Goal: Task Accomplishment & Management: Complete application form

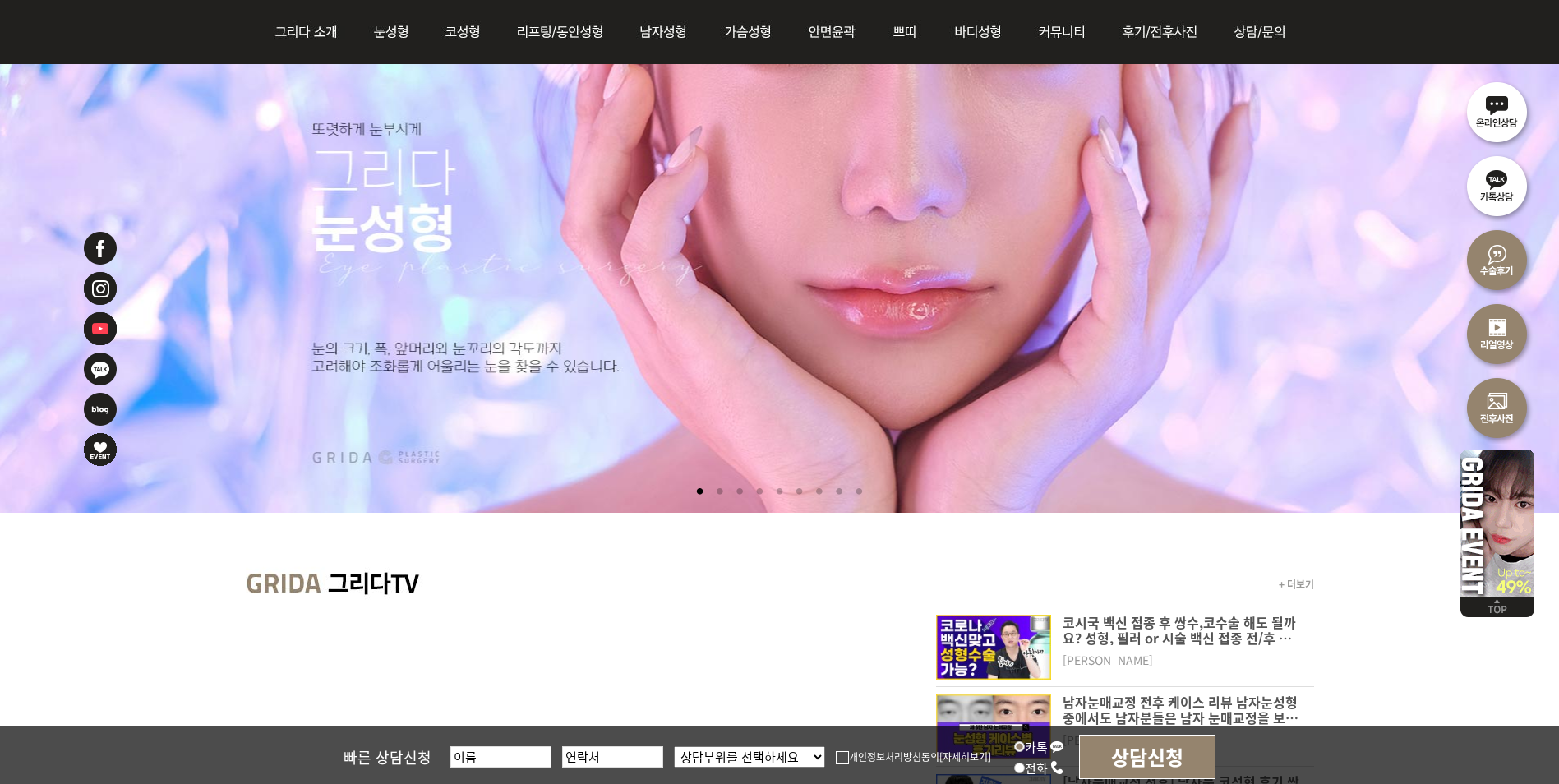
scroll to position [237, 0]
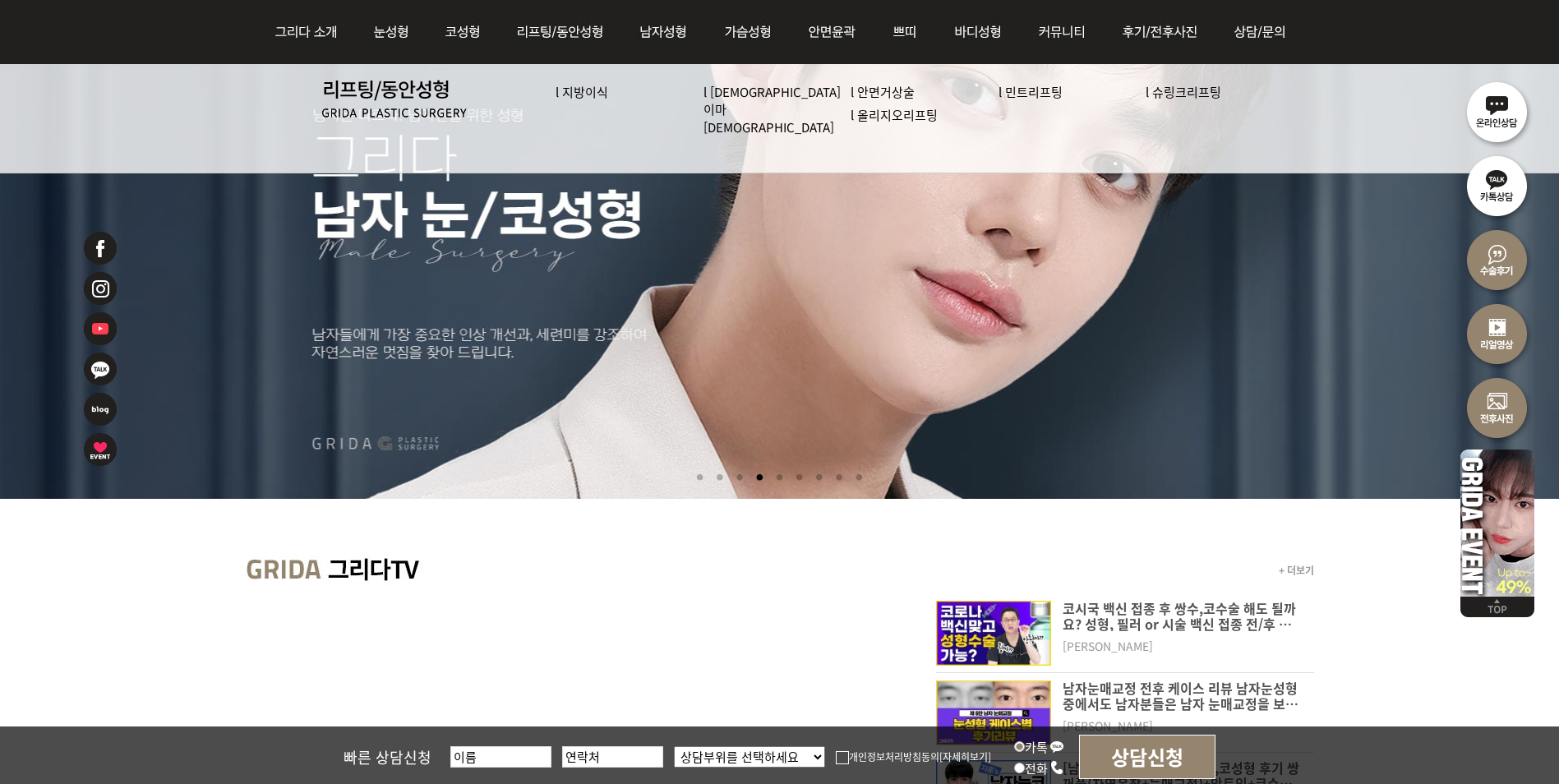
click at [777, 475] on li at bounding box center [779, 478] width 17 height 31
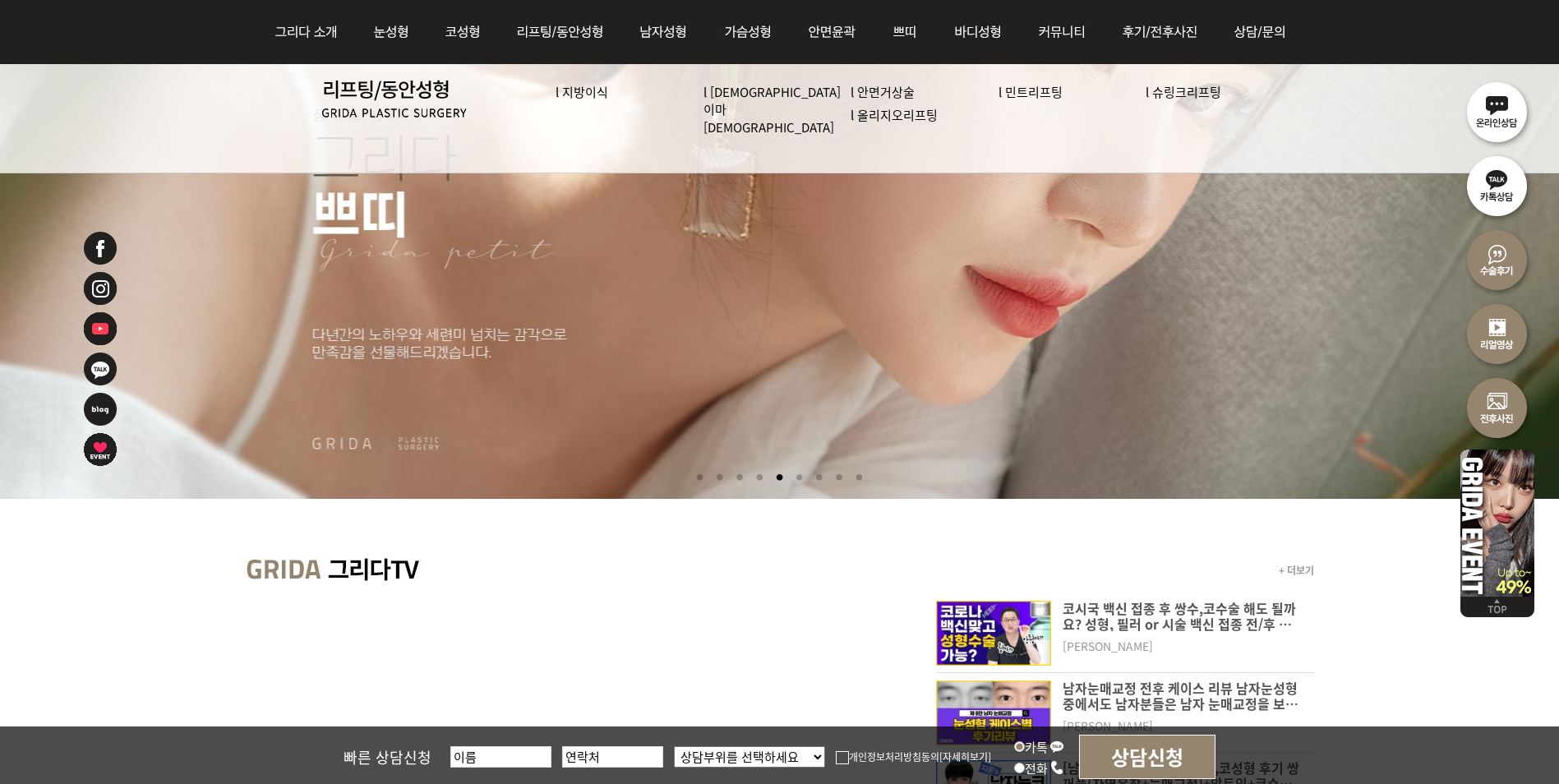
click at [799, 478] on li at bounding box center [798, 478] width 17 height 31
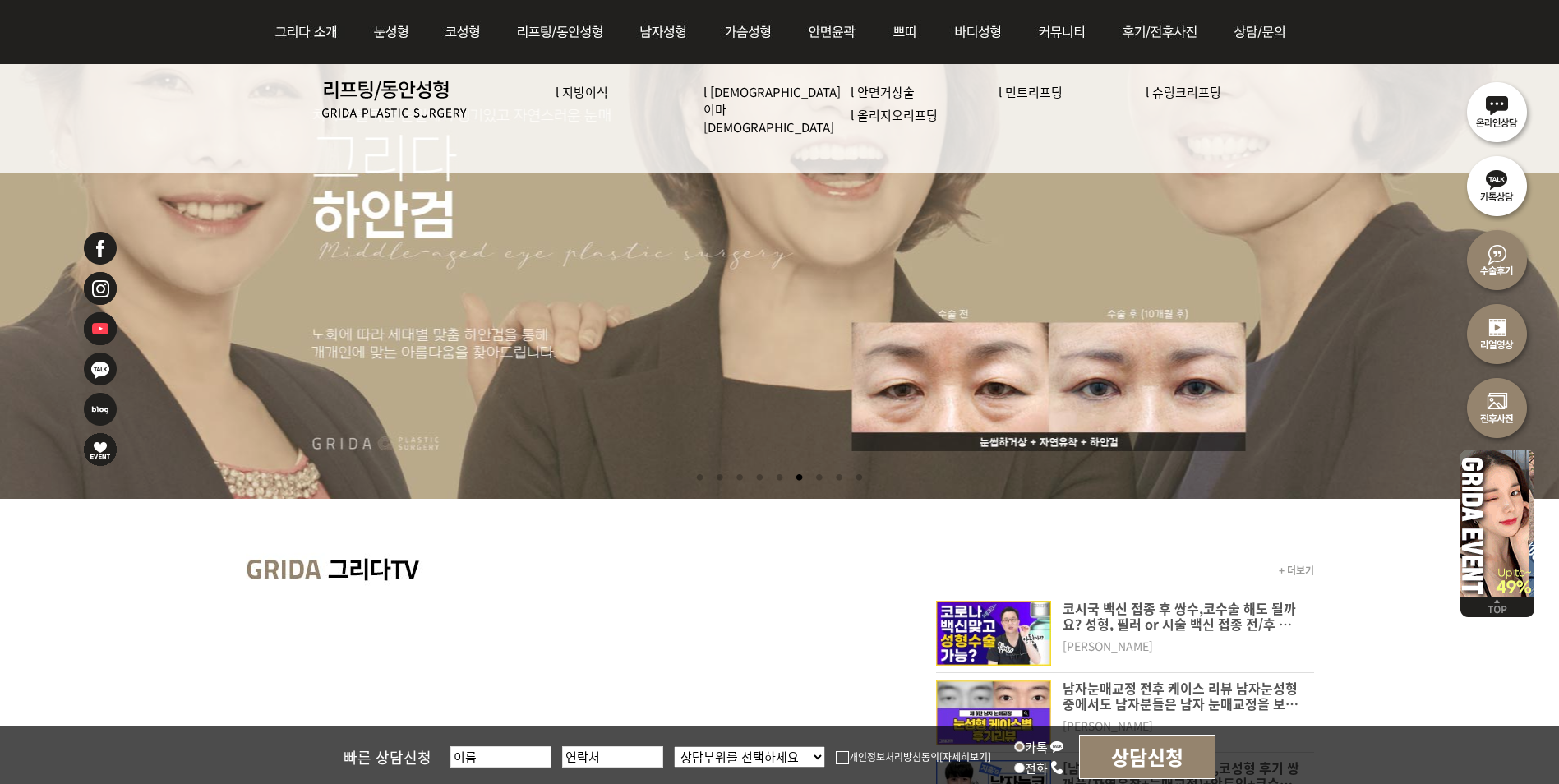
click at [816, 479] on li at bounding box center [818, 478] width 17 height 31
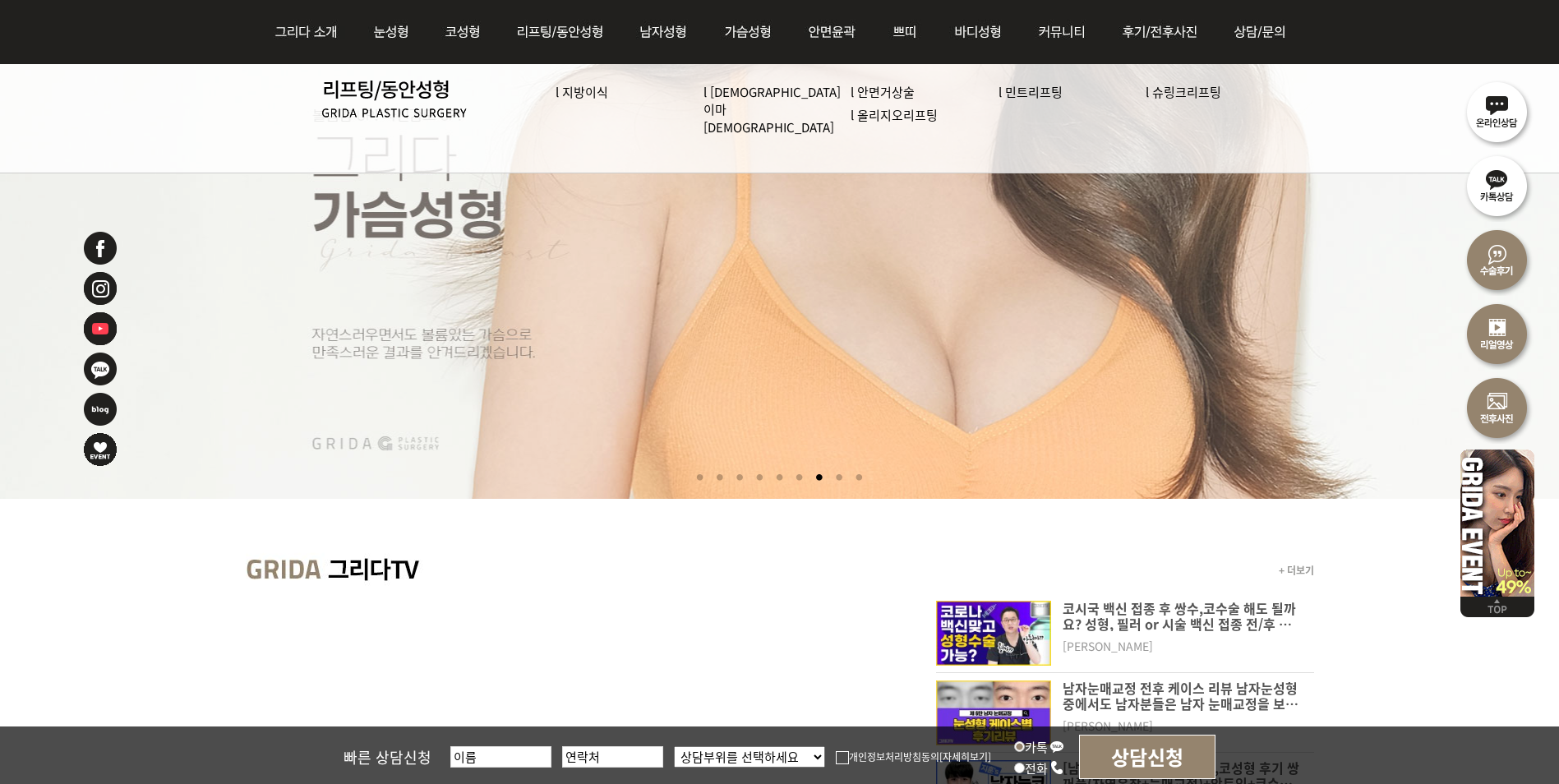
click at [836, 475] on li at bounding box center [839, 478] width 17 height 31
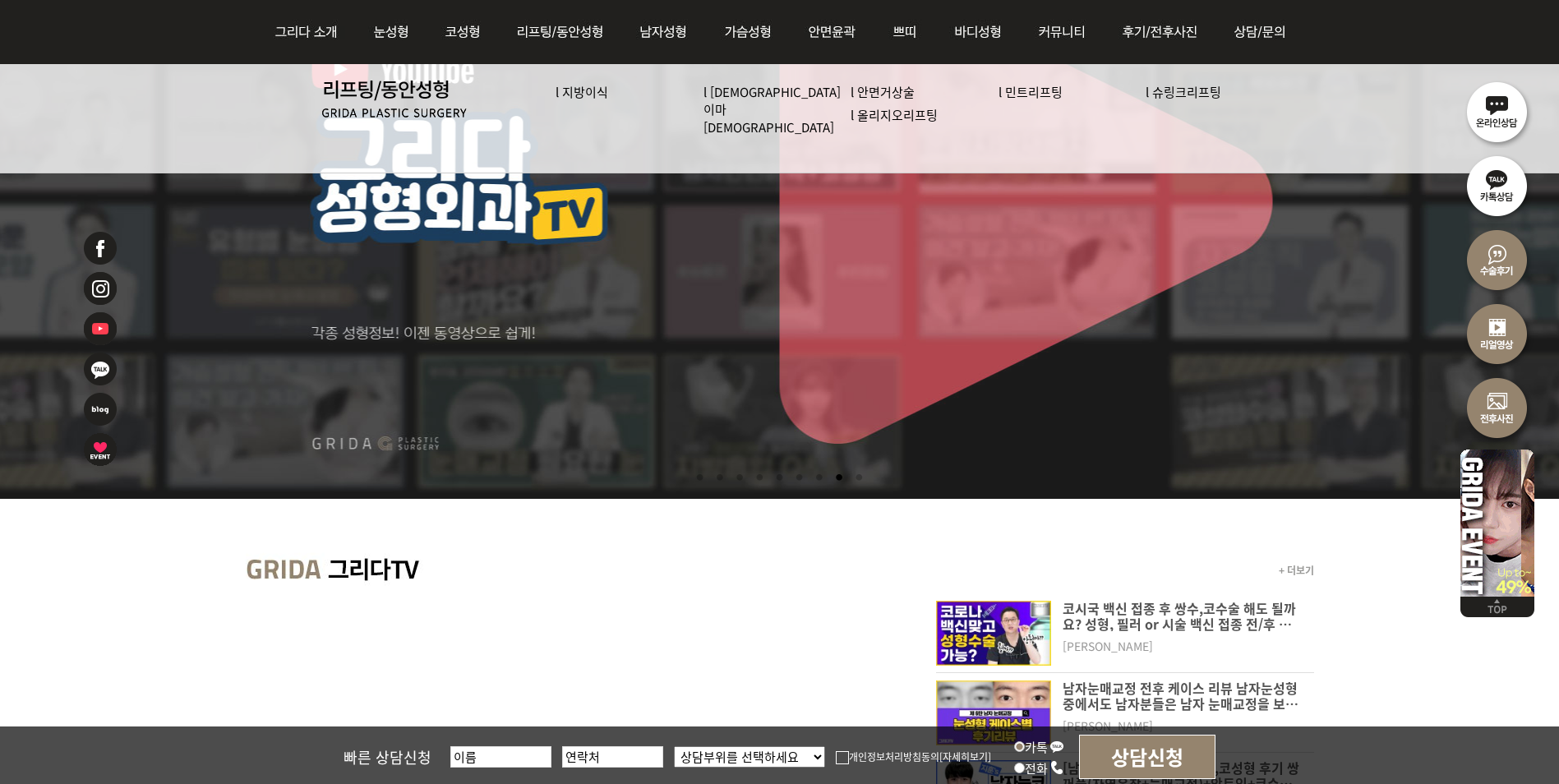
click at [868, 476] on li at bounding box center [859, 478] width 17 height 31
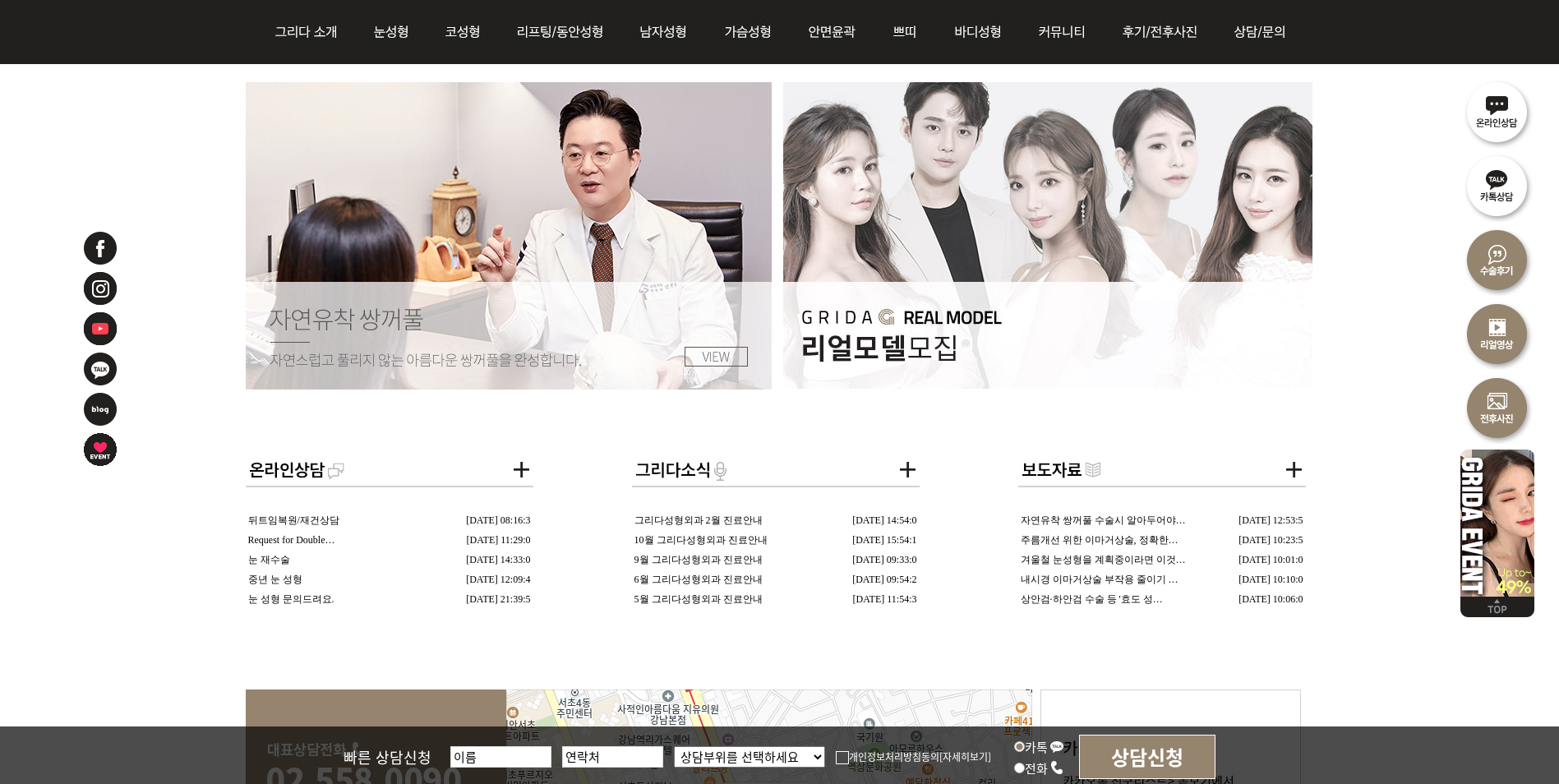
scroll to position [2729, 0]
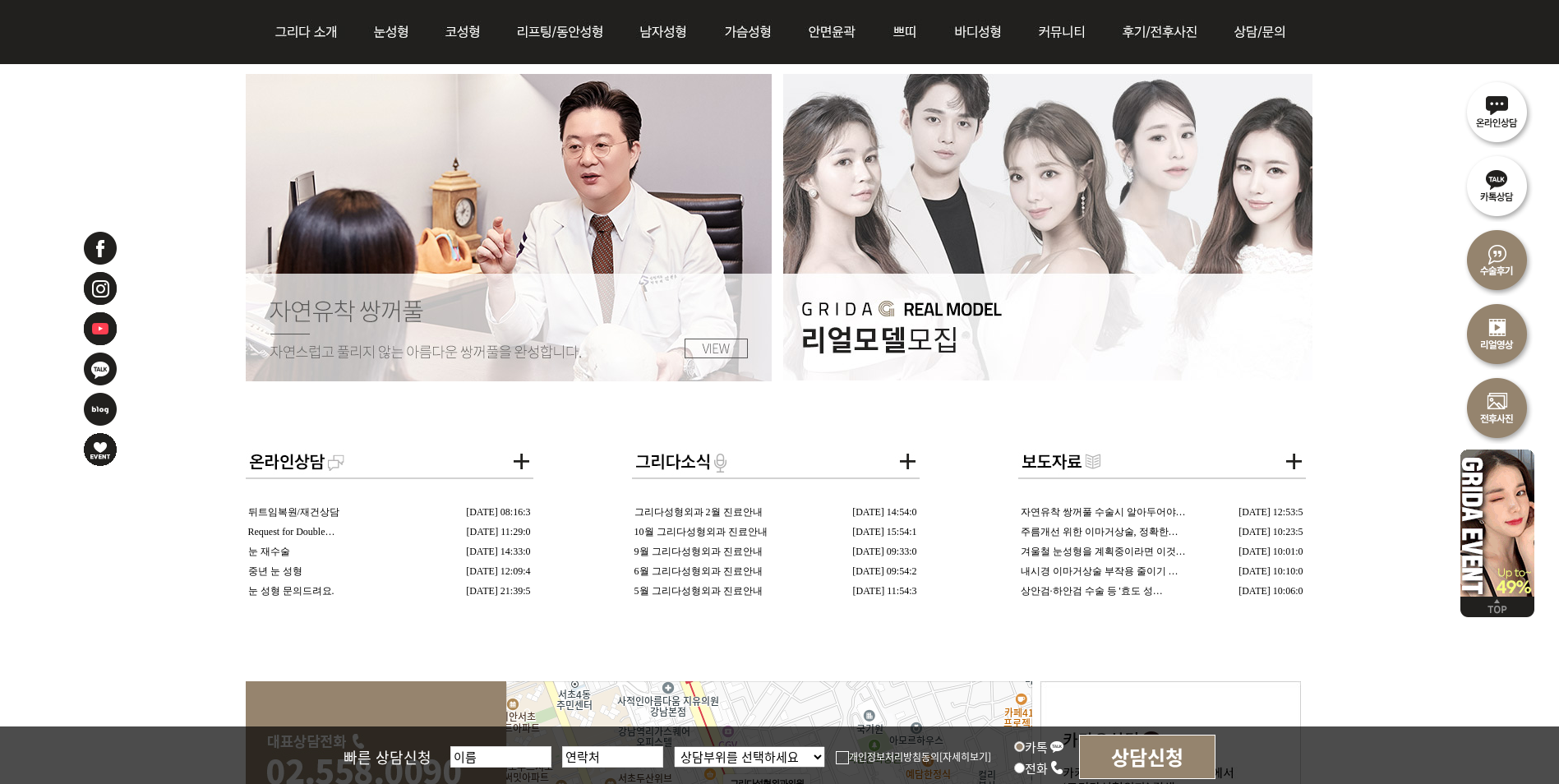
click at [1130, 186] on img at bounding box center [1047, 227] width 529 height 306
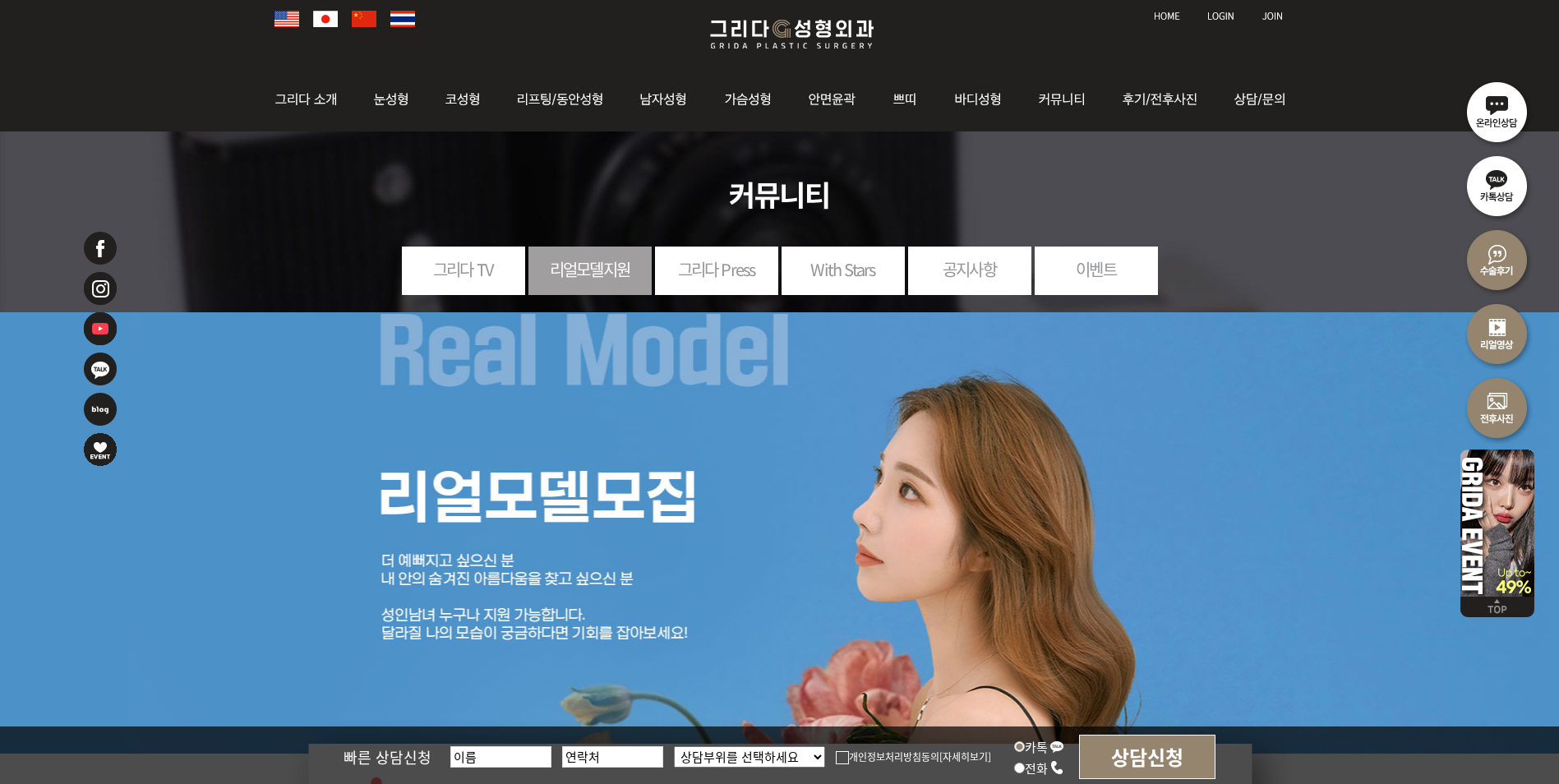
scroll to position [64, 0]
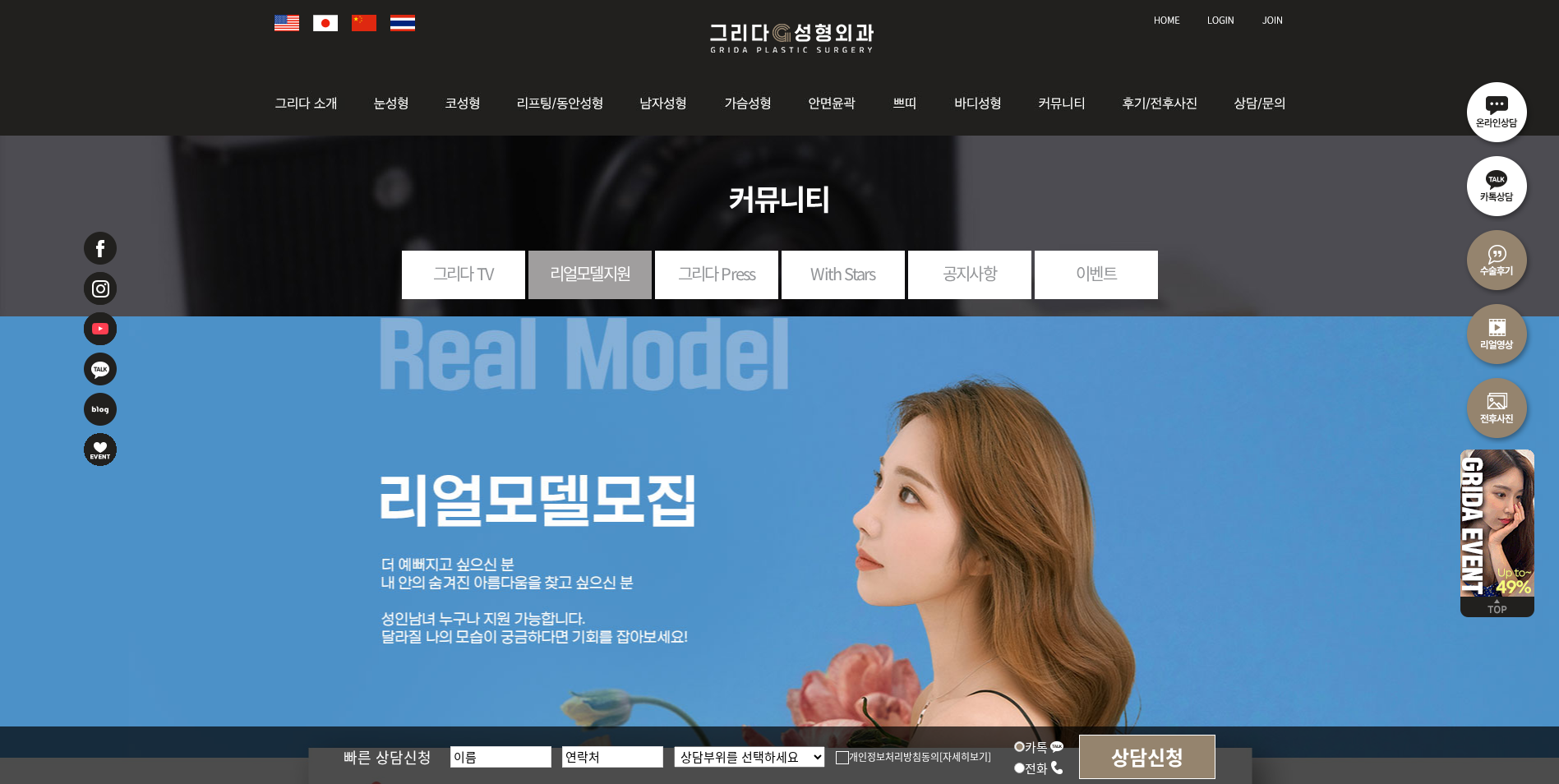
click at [480, 269] on link "그리다 TV" at bounding box center [463, 273] width 123 height 45
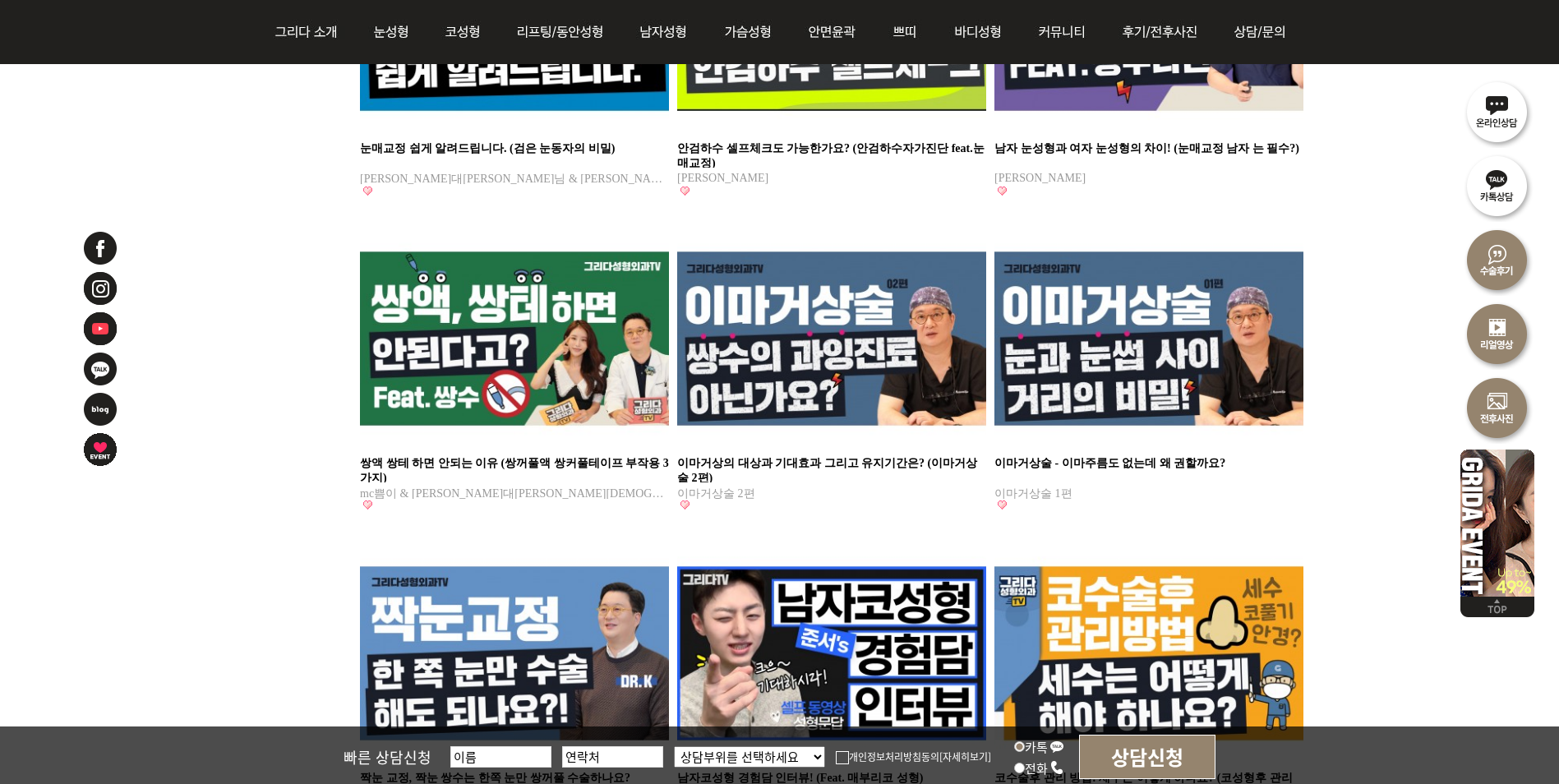
scroll to position [1634, 0]
